Goal: Task Accomplishment & Management: Use online tool/utility

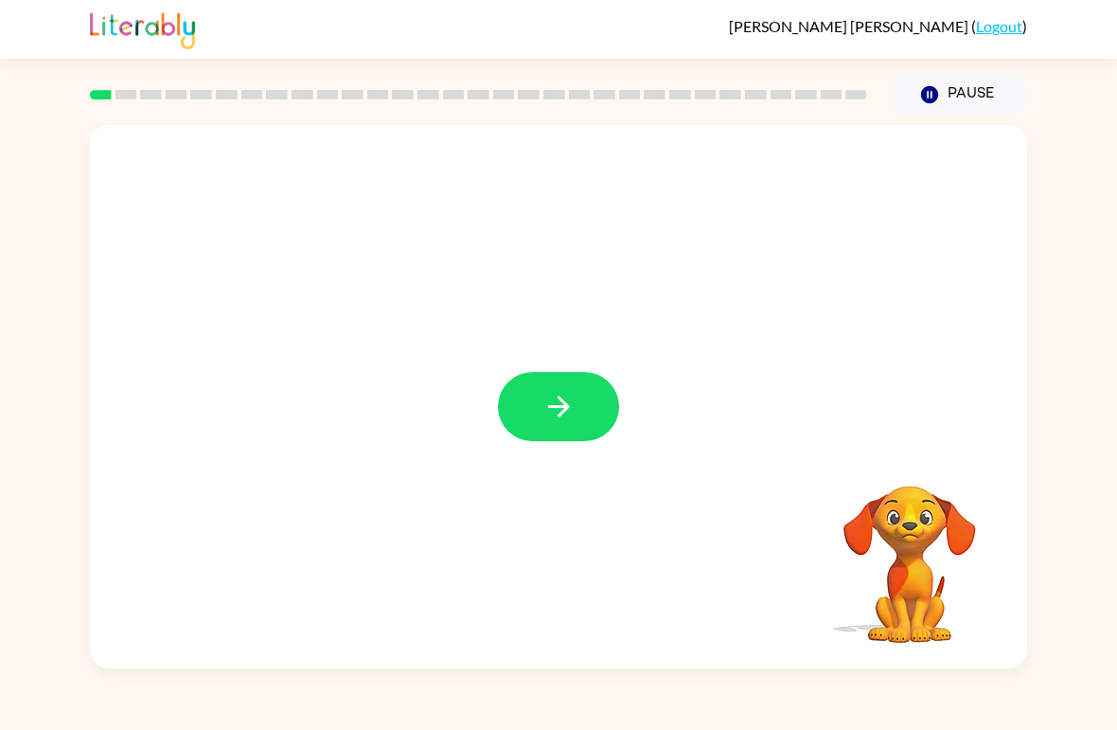
click at [540, 389] on button "button" at bounding box center [558, 406] width 121 height 69
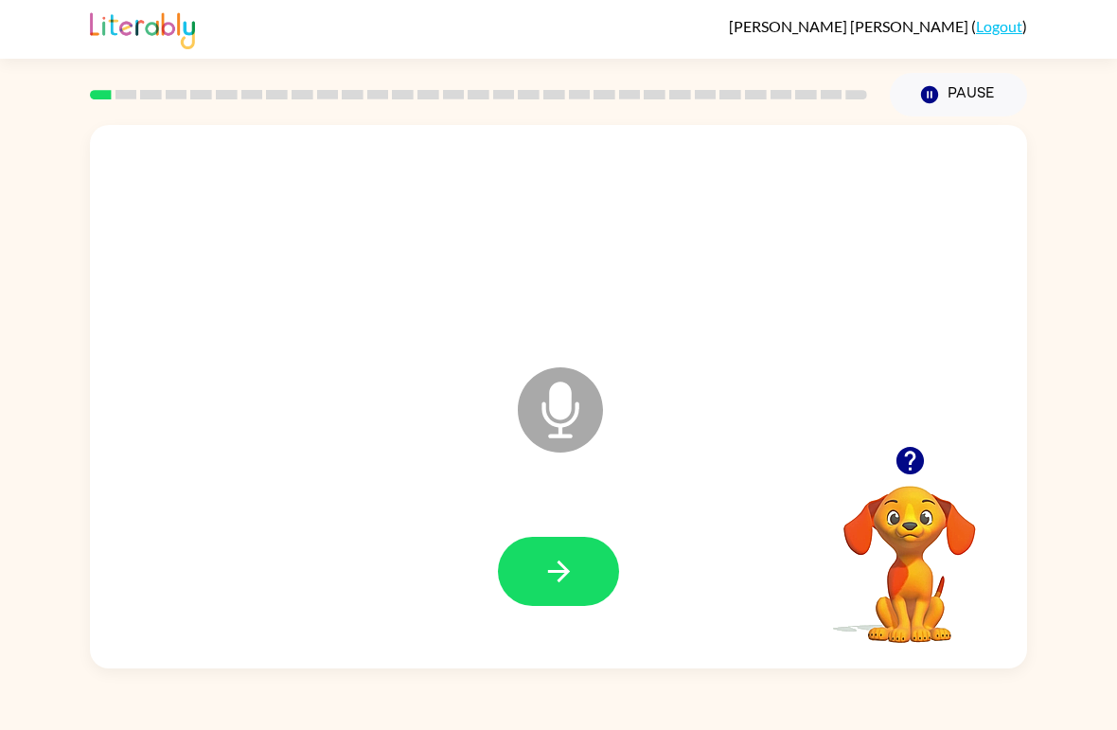
click at [547, 575] on icon "button" at bounding box center [558, 571] width 33 height 33
click at [557, 570] on icon "button" at bounding box center [558, 571] width 33 height 33
click at [561, 575] on icon "button" at bounding box center [558, 571] width 33 height 33
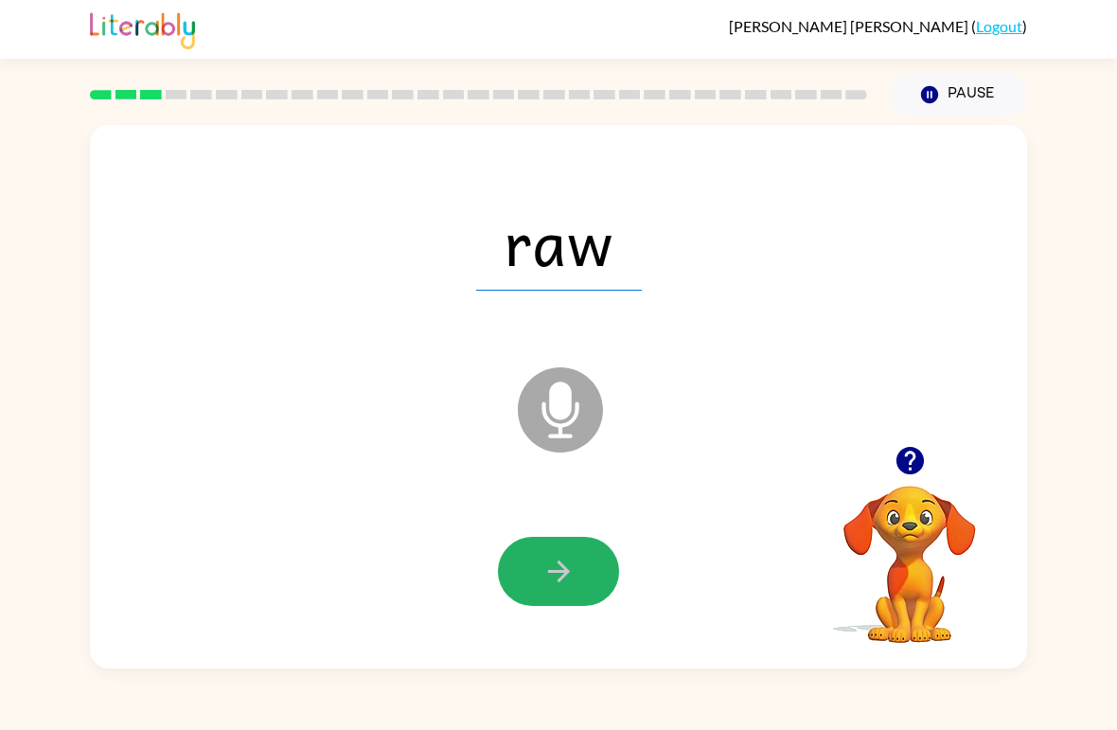
click at [568, 568] on icon "button" at bounding box center [558, 571] width 33 height 33
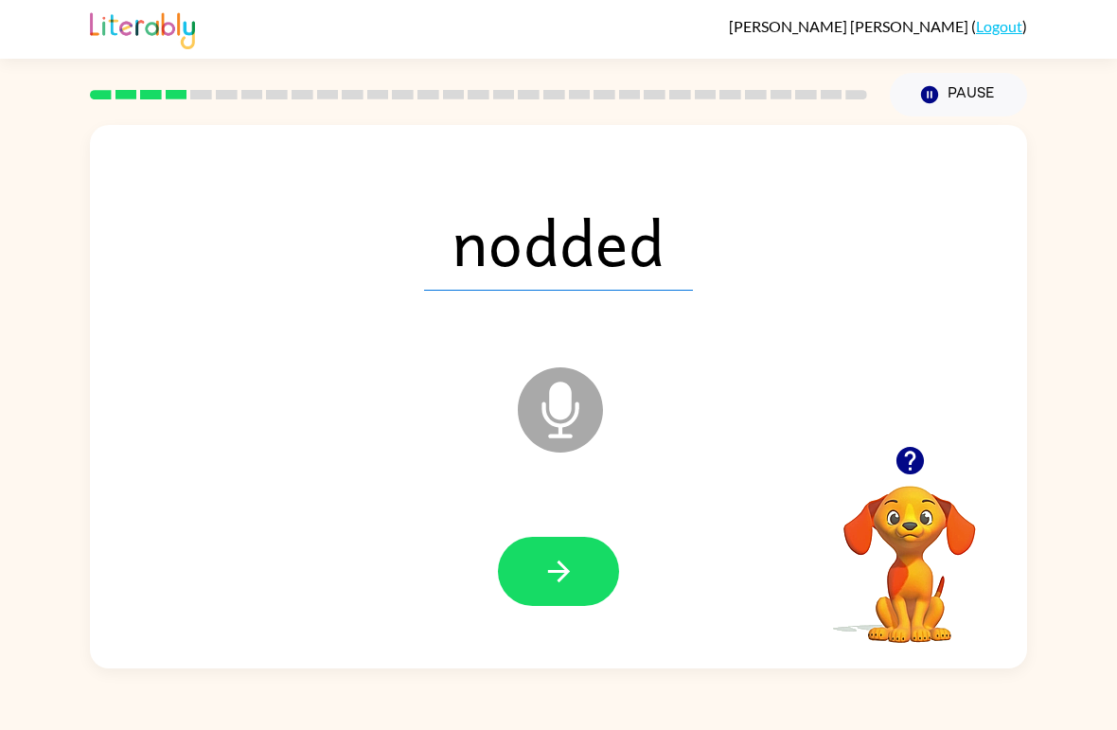
click at [557, 575] on icon "button" at bounding box center [558, 571] width 33 height 33
click at [535, 577] on button "button" at bounding box center [558, 571] width 121 height 69
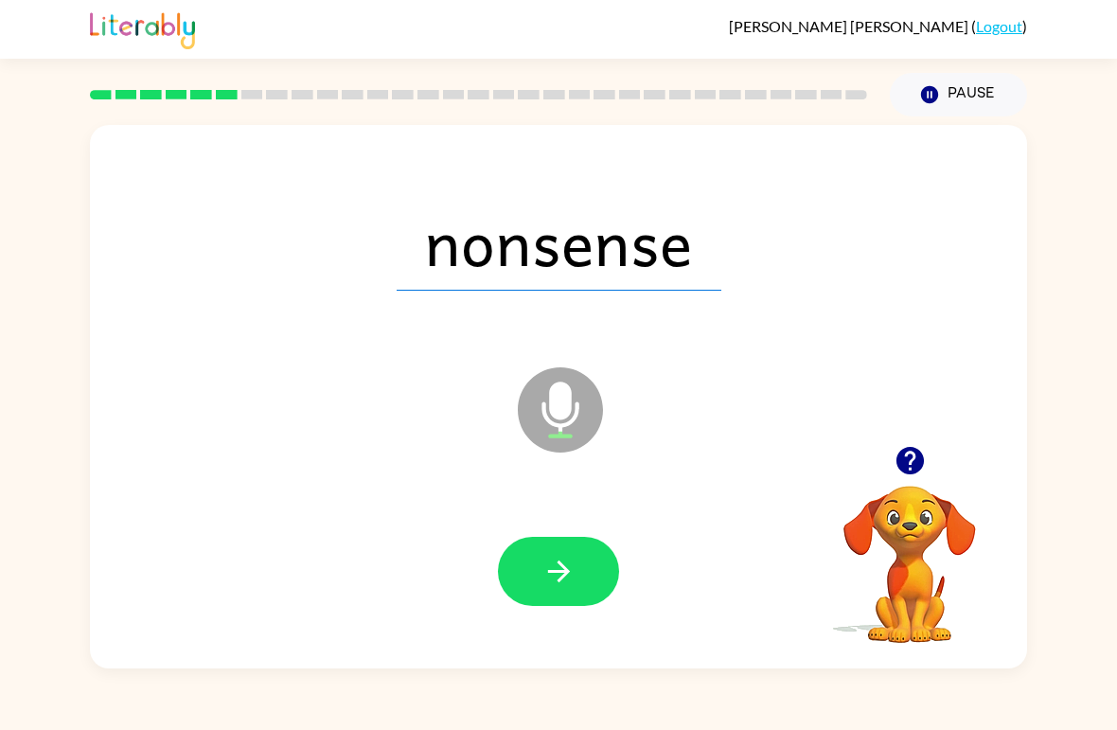
click at [545, 580] on icon "button" at bounding box center [558, 571] width 33 height 33
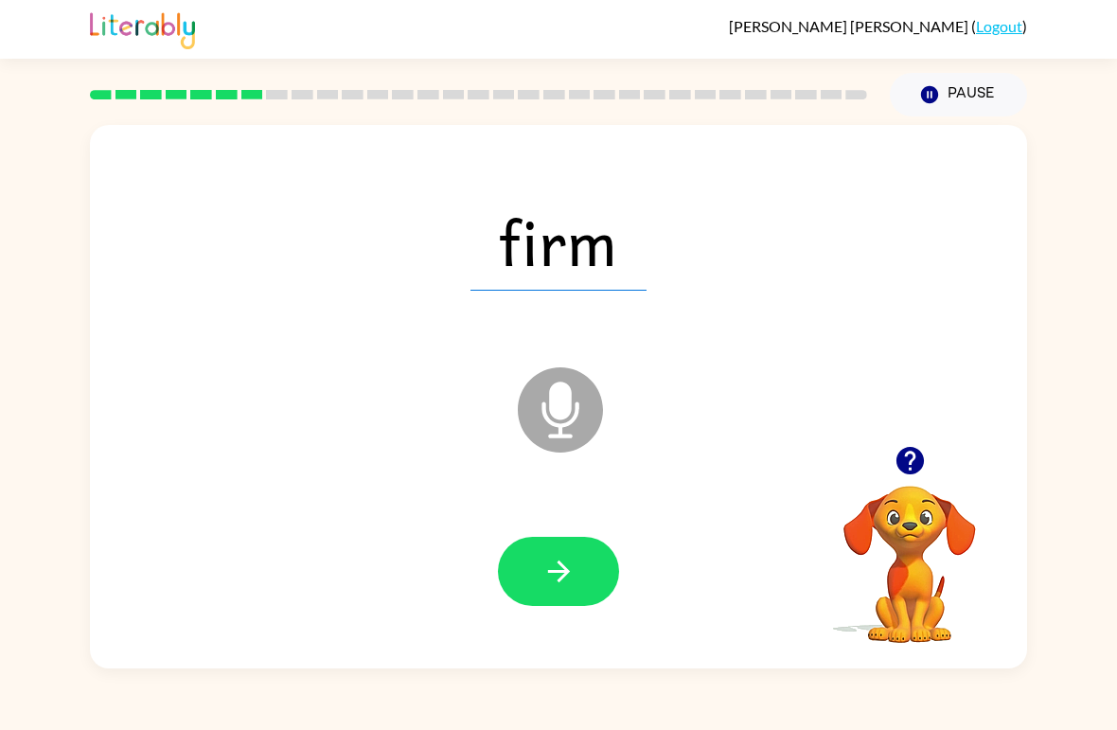
click at [552, 570] on icon "button" at bounding box center [558, 571] width 33 height 33
click at [551, 576] on icon "button" at bounding box center [558, 571] width 33 height 33
click at [543, 566] on icon "button" at bounding box center [558, 571] width 33 height 33
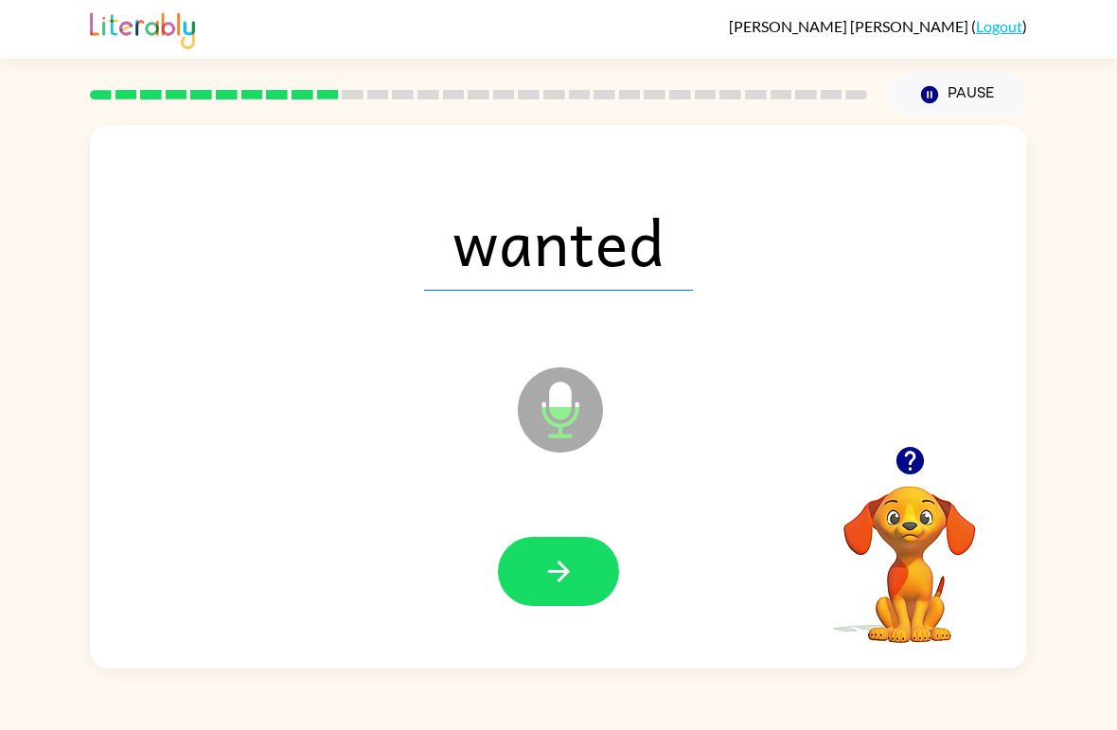
click at [550, 555] on button "button" at bounding box center [558, 571] width 121 height 69
click at [539, 583] on button "button" at bounding box center [558, 571] width 121 height 69
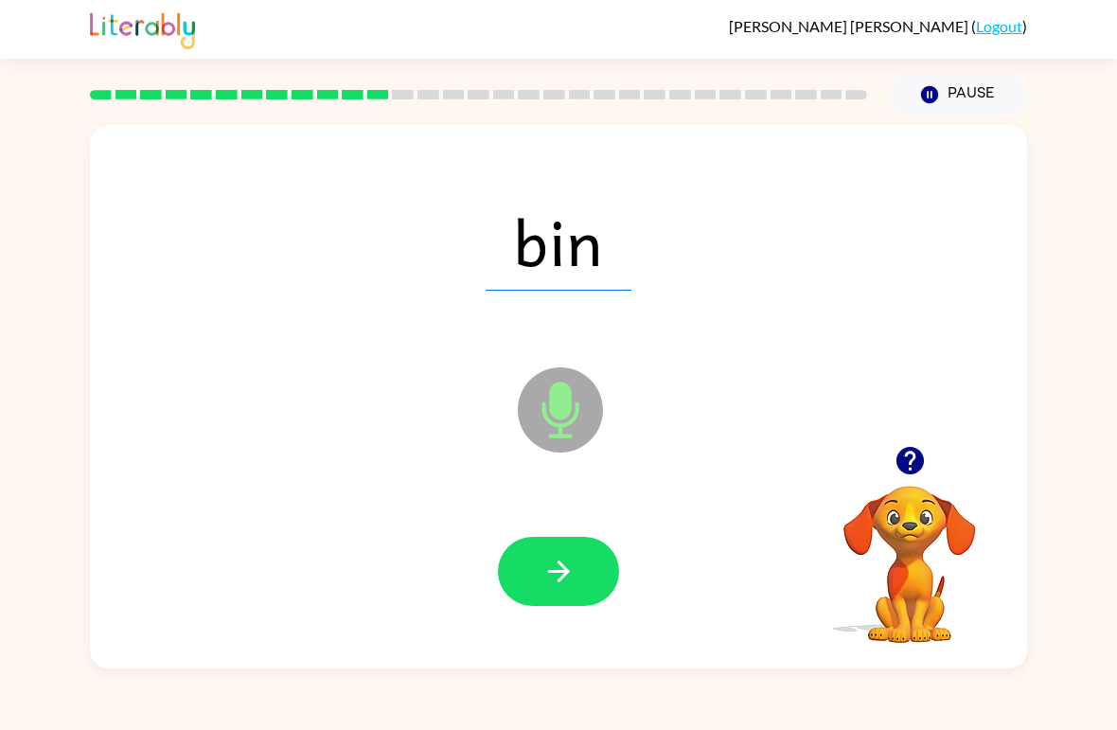
click at [545, 575] on icon "button" at bounding box center [558, 571] width 33 height 33
click at [547, 568] on icon "button" at bounding box center [558, 571] width 33 height 33
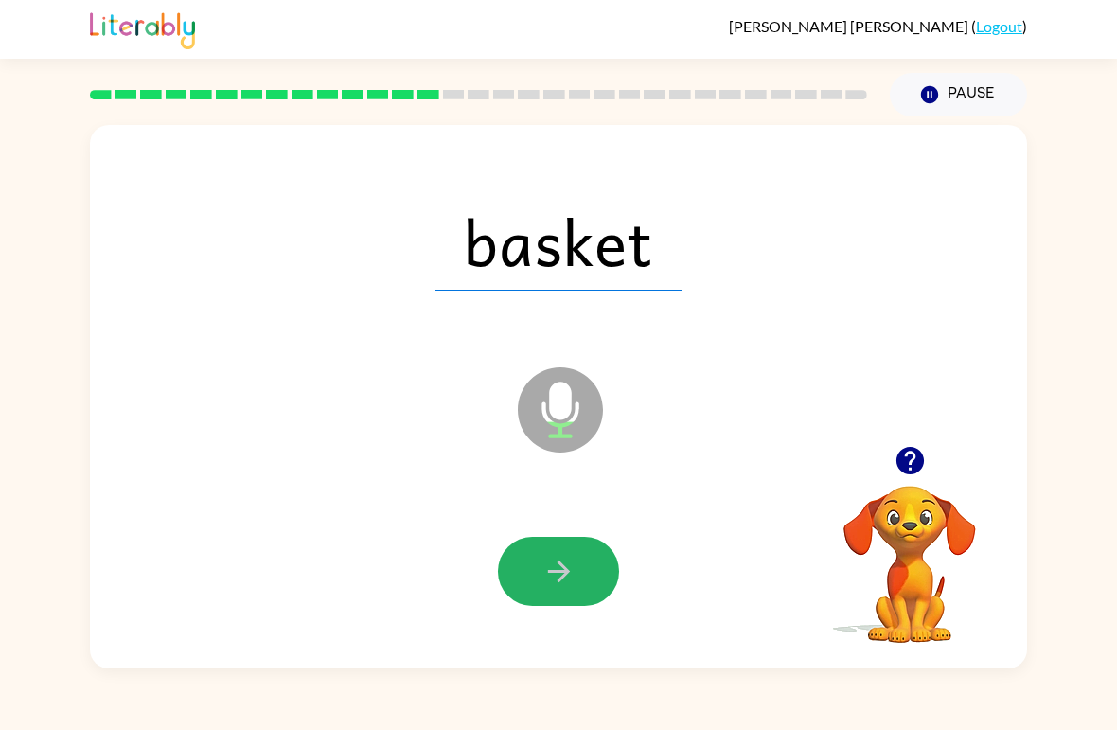
click at [539, 591] on button "button" at bounding box center [558, 571] width 121 height 69
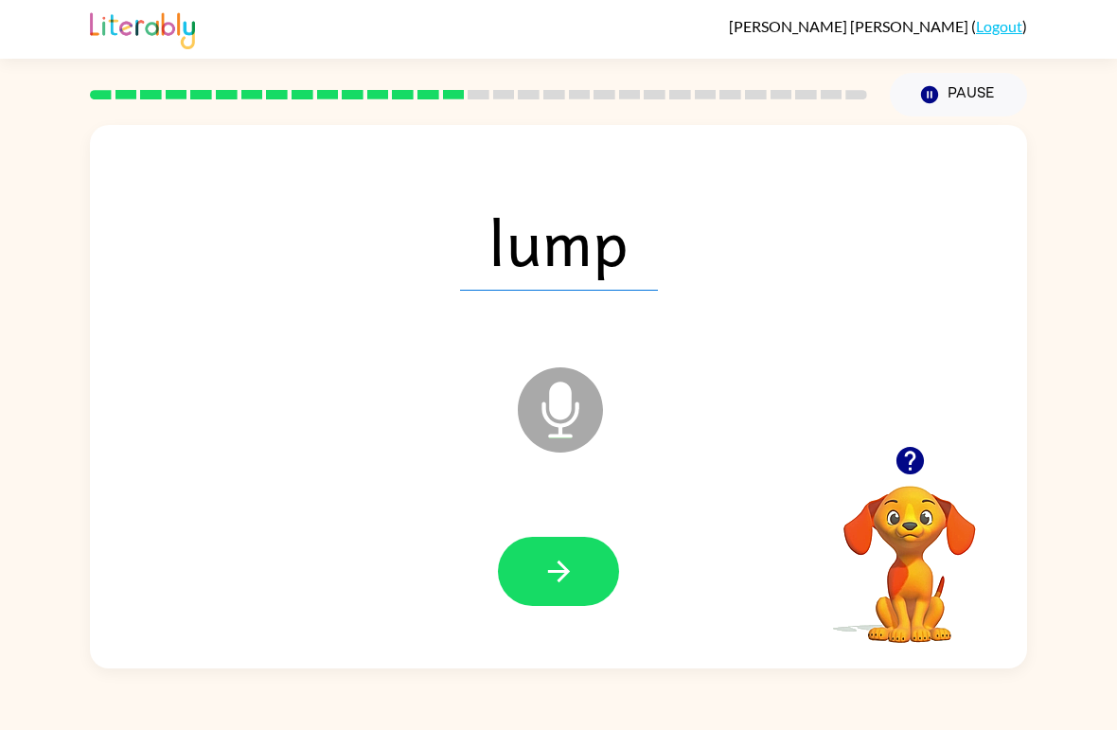
click at [577, 576] on button "button" at bounding box center [558, 571] width 121 height 69
click at [548, 575] on icon "button" at bounding box center [558, 571] width 33 height 33
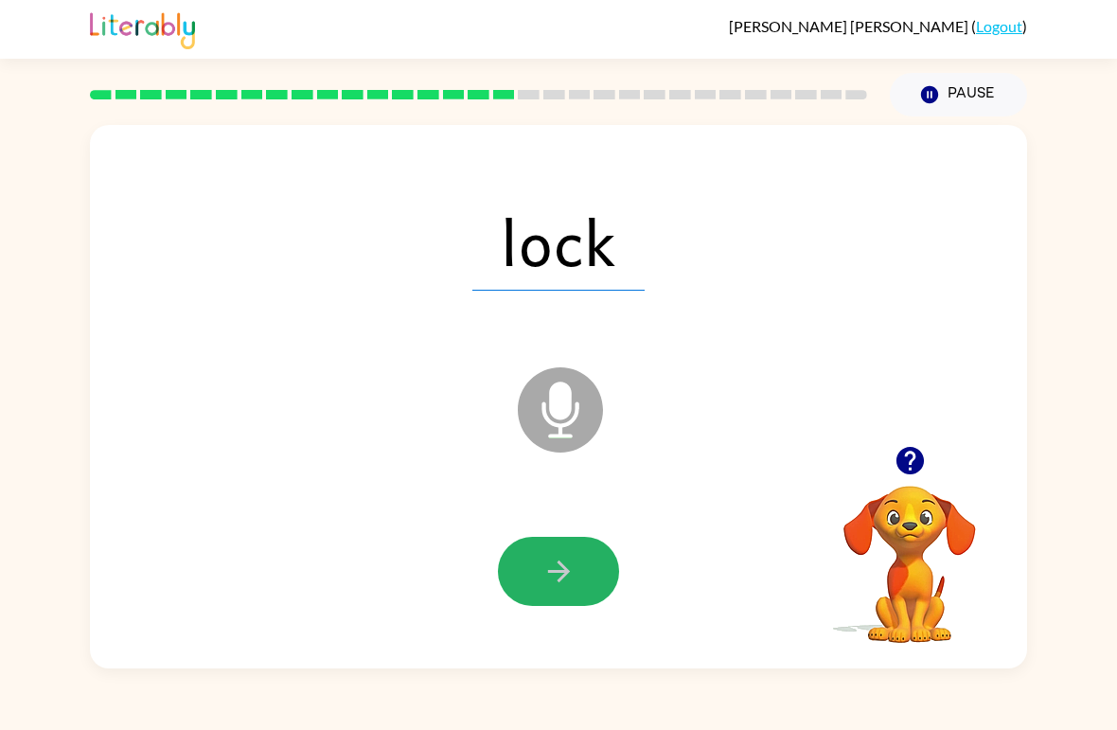
click at [523, 573] on button "button" at bounding box center [558, 571] width 121 height 69
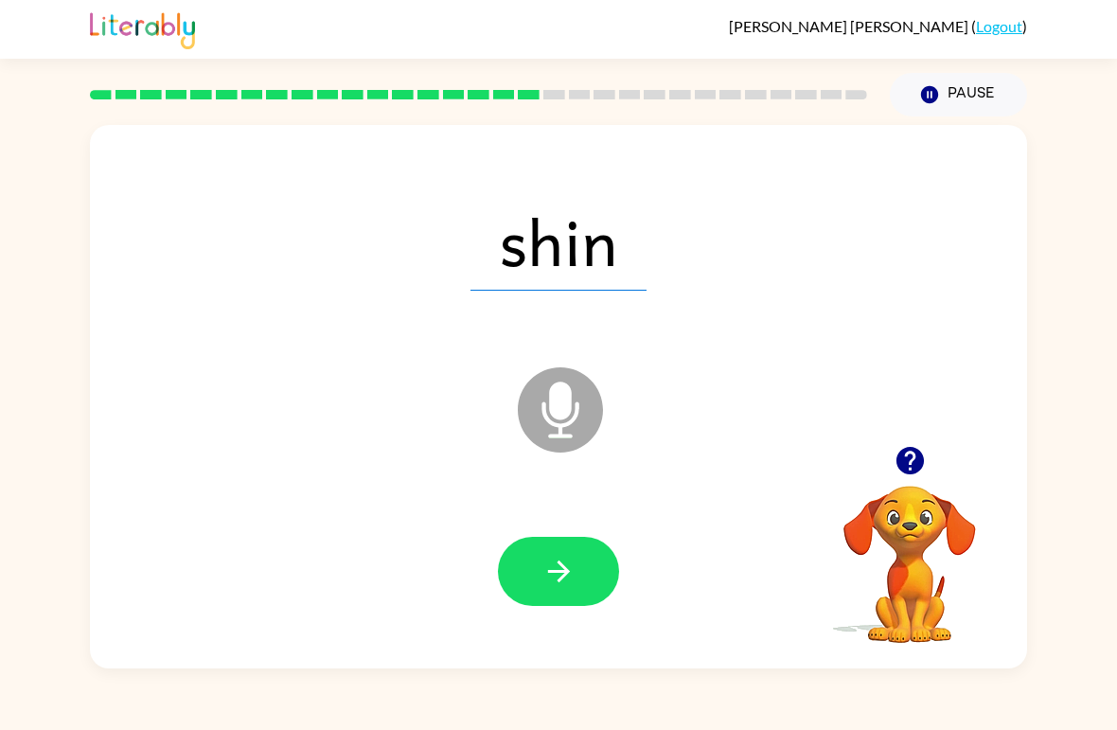
click at [563, 577] on icon "button" at bounding box center [558, 571] width 22 height 22
click at [551, 606] on button "button" at bounding box center [558, 571] width 121 height 69
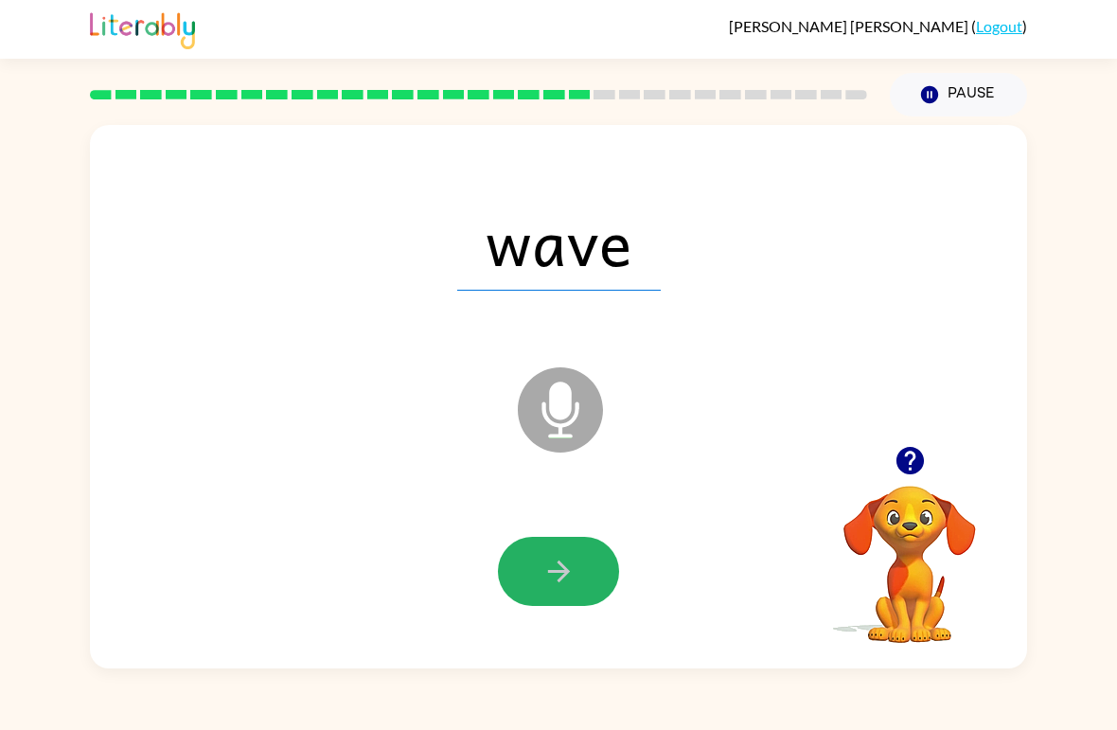
click at [532, 584] on button "button" at bounding box center [558, 571] width 121 height 69
click at [551, 551] on button "button" at bounding box center [558, 571] width 121 height 69
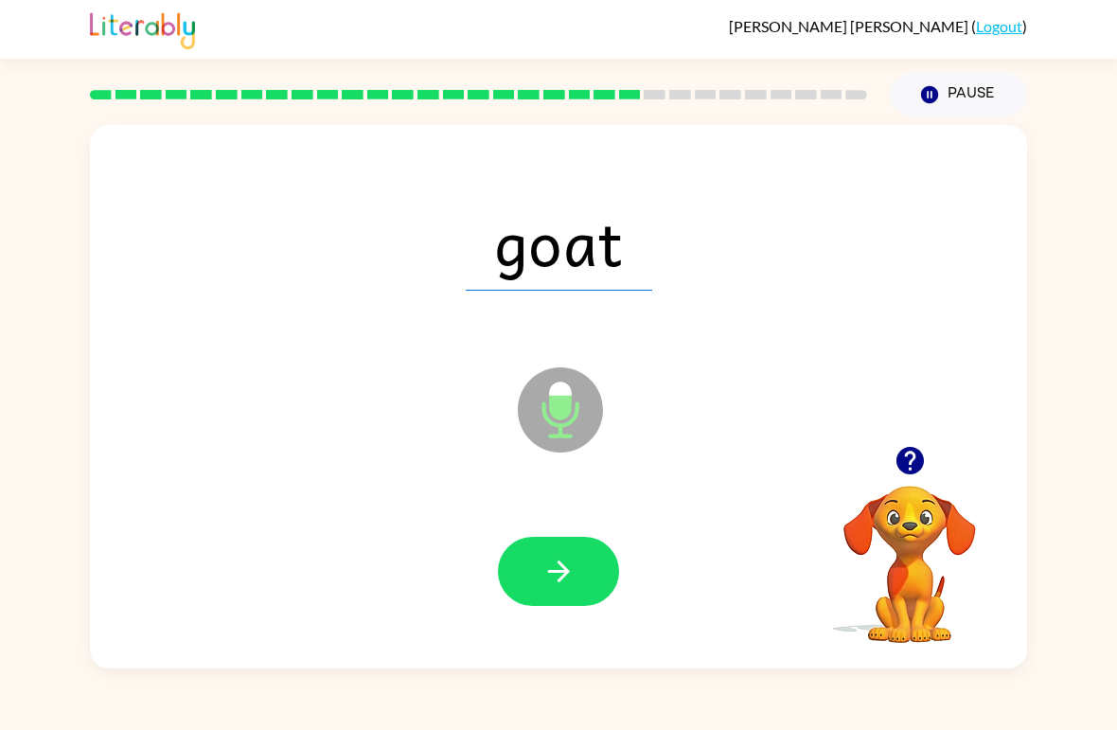
click at [539, 560] on button "button" at bounding box center [558, 571] width 121 height 69
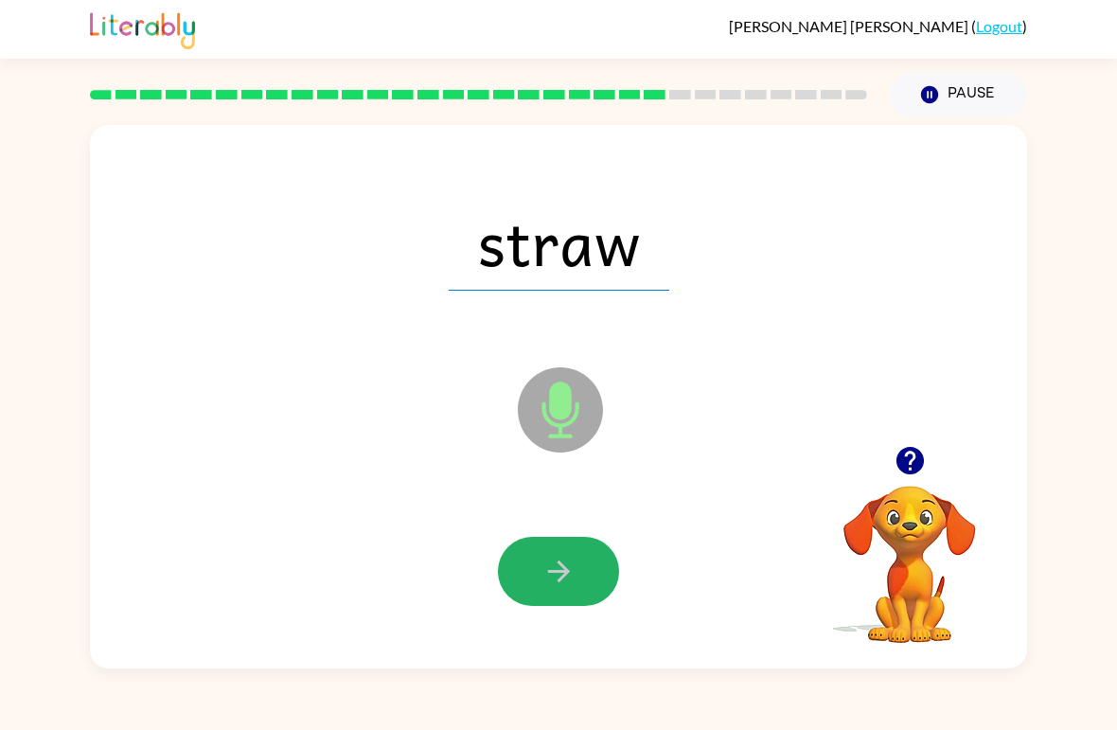
click at [533, 565] on button "button" at bounding box center [558, 571] width 121 height 69
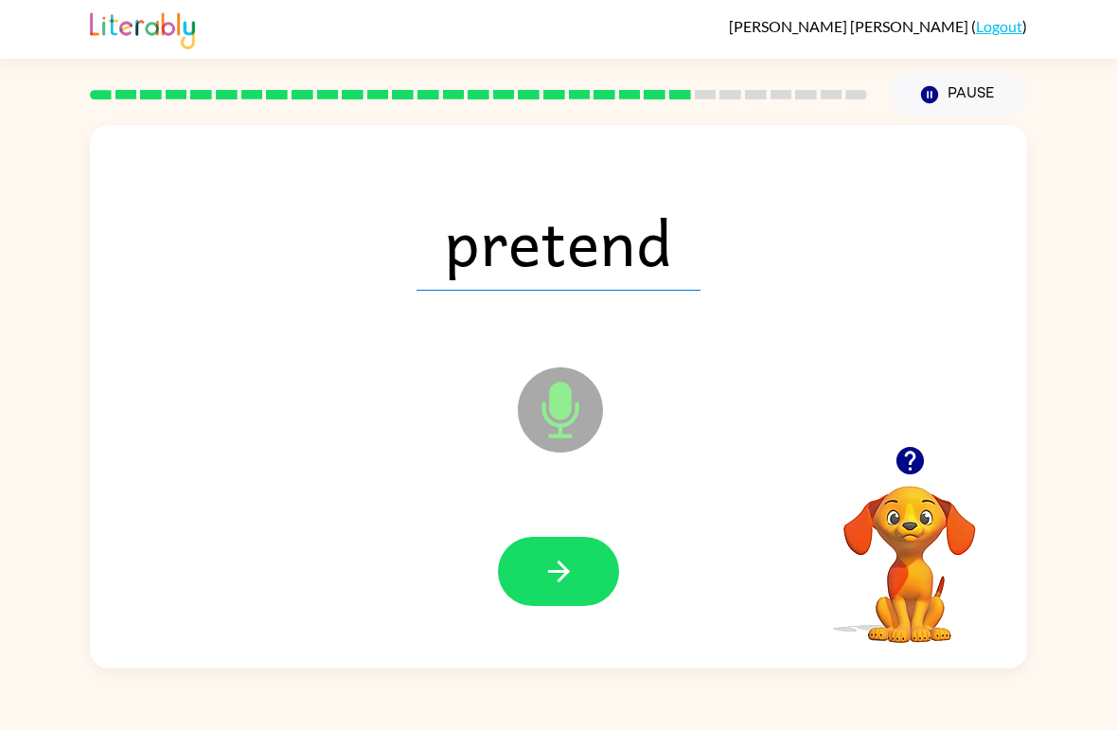
click at [519, 575] on button "button" at bounding box center [558, 571] width 121 height 69
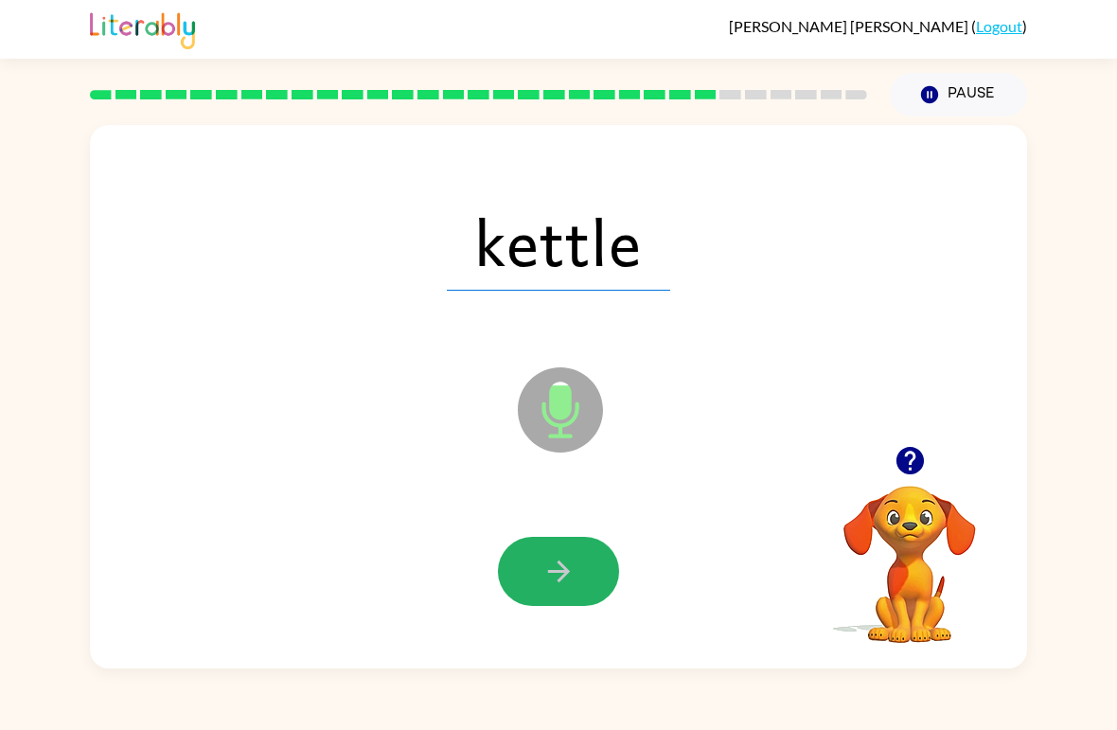
click at [540, 568] on button "button" at bounding box center [558, 571] width 121 height 69
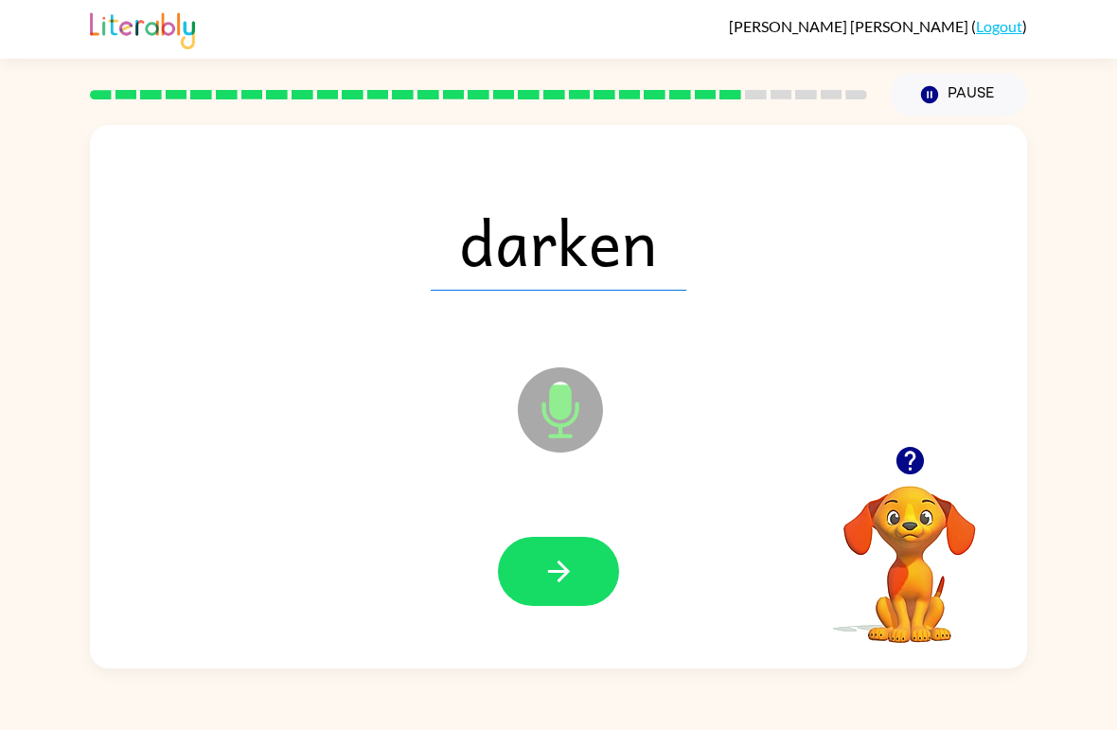
click at [547, 573] on icon "button" at bounding box center [558, 571] width 33 height 33
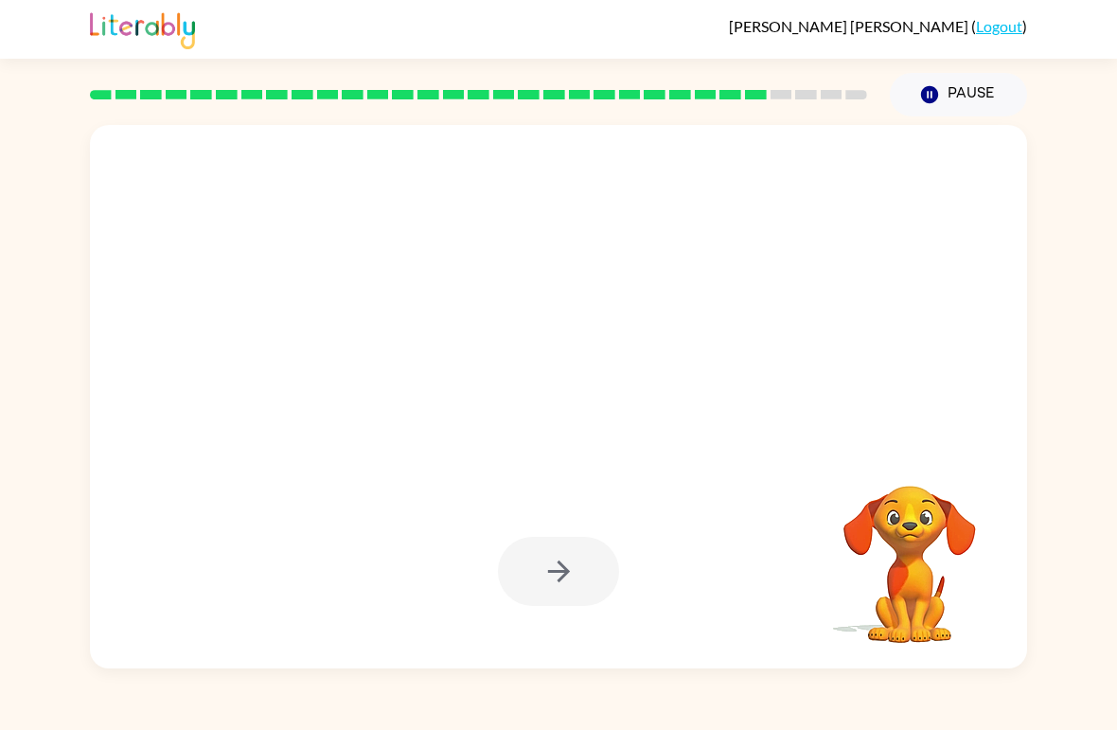
click at [552, 672] on div "[PERSON_NAME] ( Logout ) Pause Pause Your browser must support playing .mp4 fil…" at bounding box center [558, 365] width 1117 height 730
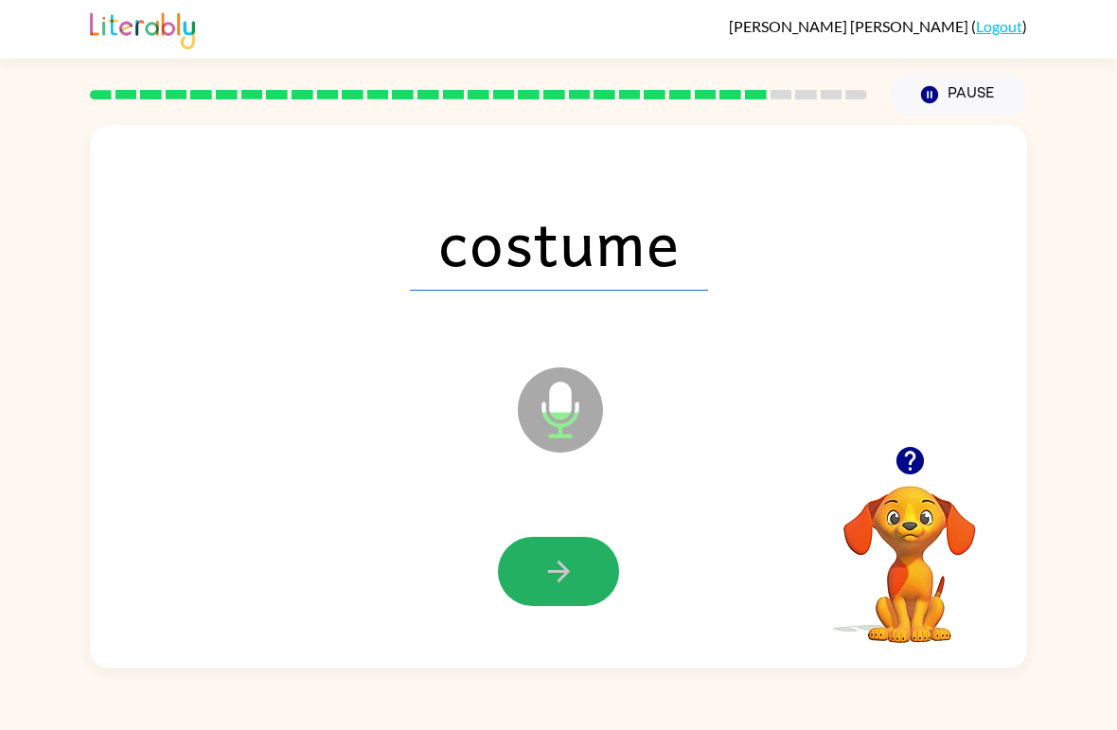
click at [547, 570] on icon "button" at bounding box center [558, 571] width 33 height 33
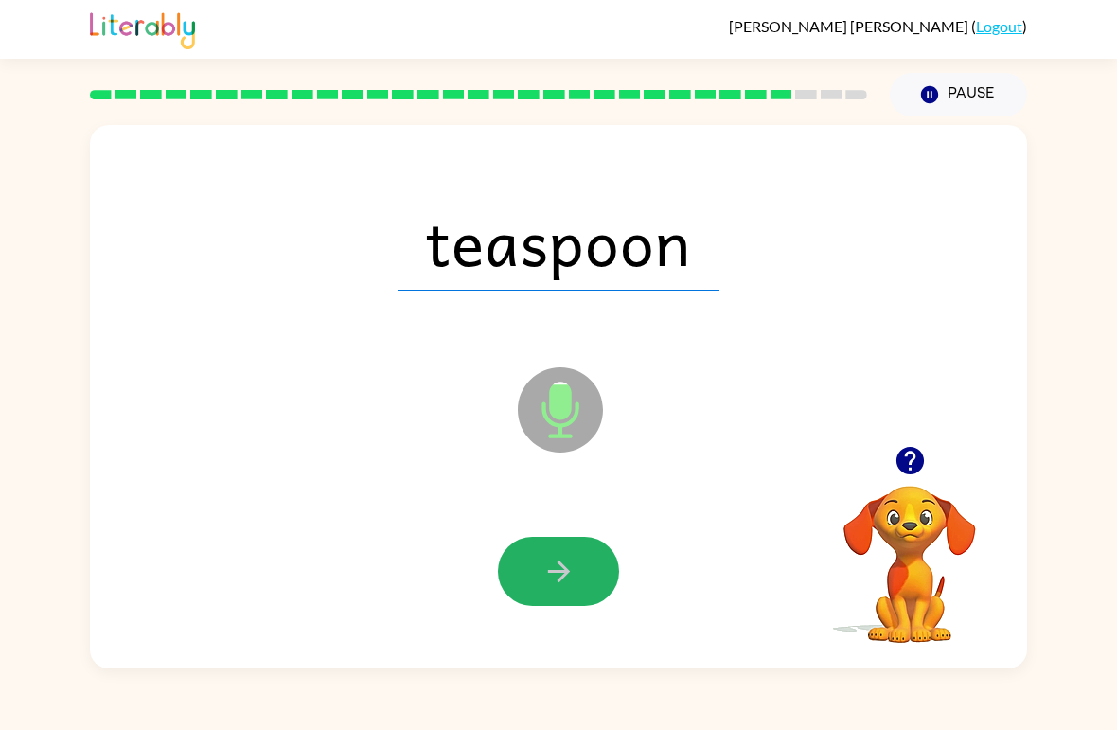
click at [536, 592] on button "button" at bounding box center [558, 571] width 121 height 69
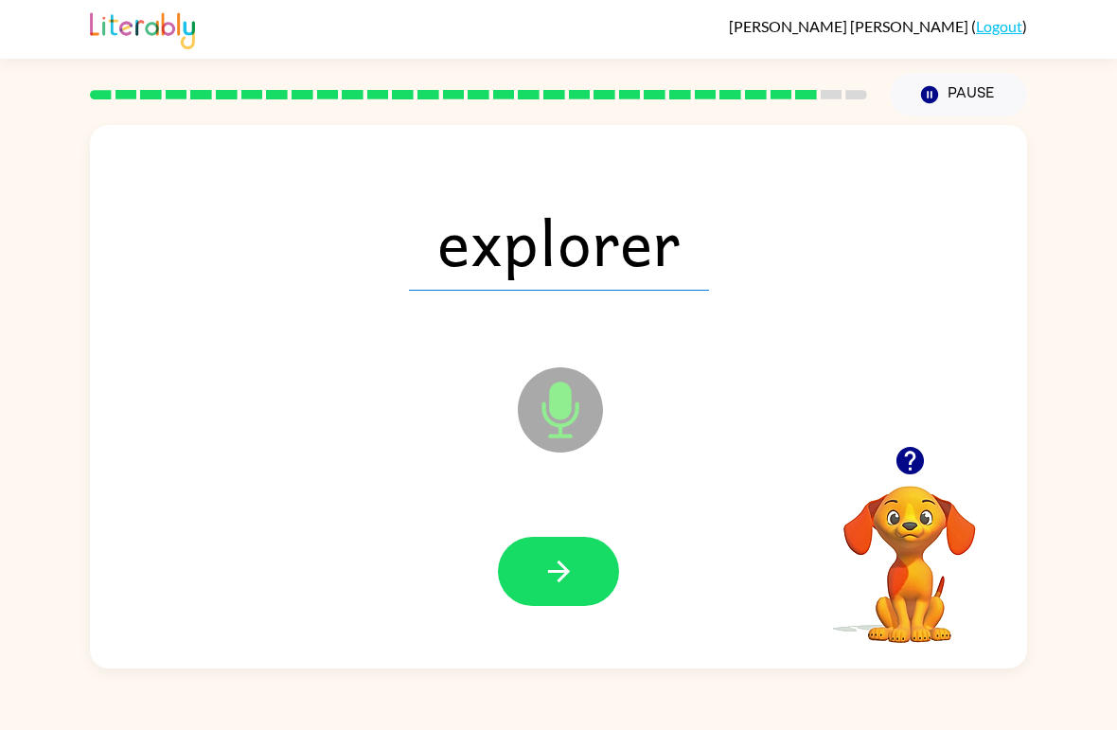
click at [528, 589] on button "button" at bounding box center [558, 571] width 121 height 69
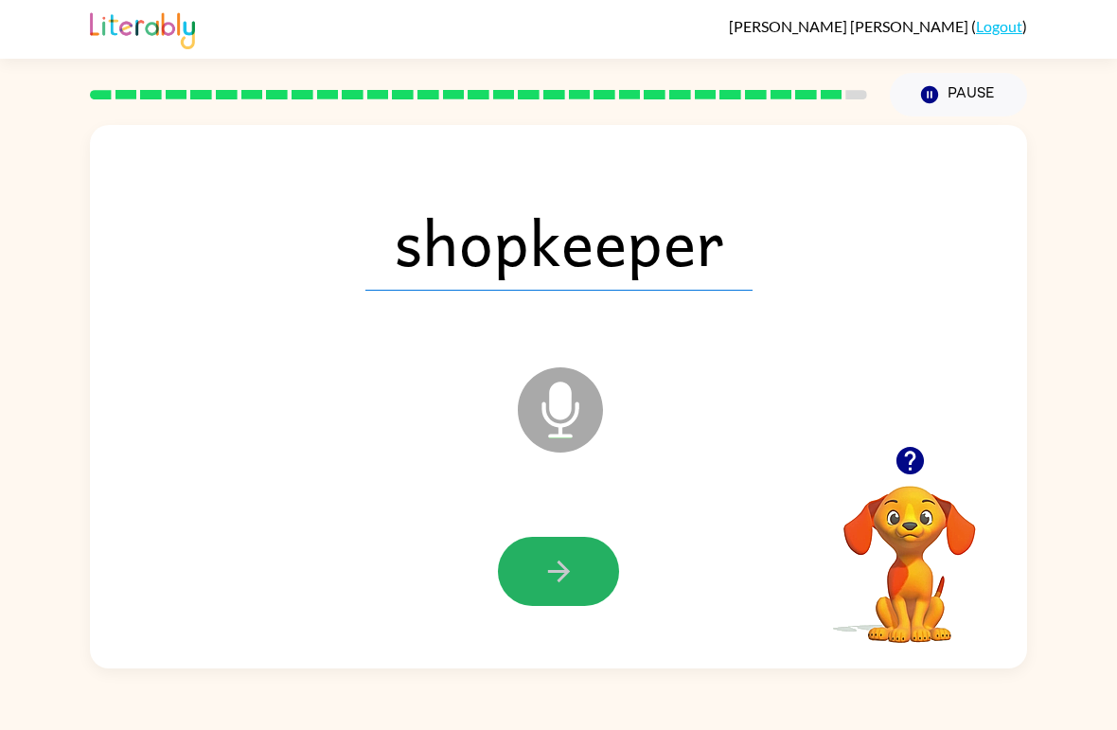
click at [542, 573] on icon "button" at bounding box center [558, 571] width 33 height 33
